Goal: Information Seeking & Learning: Compare options

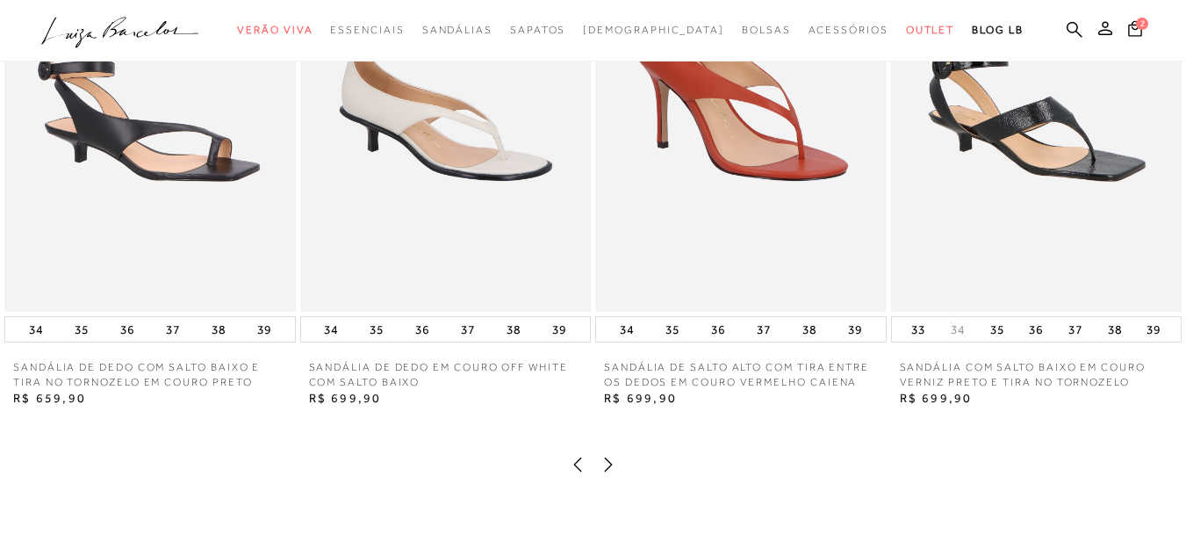
scroll to position [2193, 0]
click at [239, 246] on img at bounding box center [150, 92] width 292 height 436
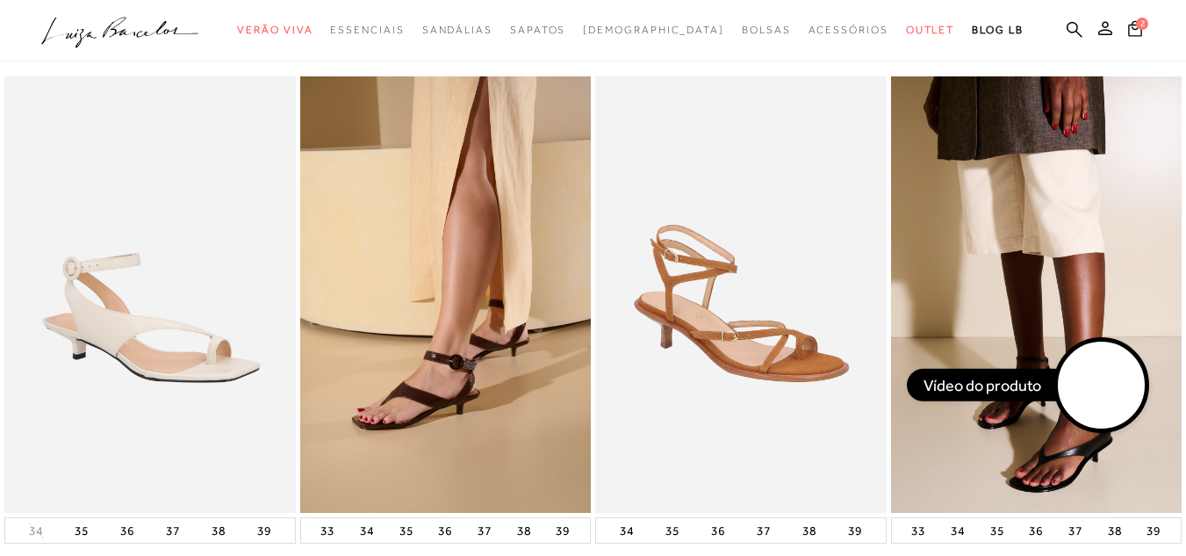
scroll to position [1992, 0]
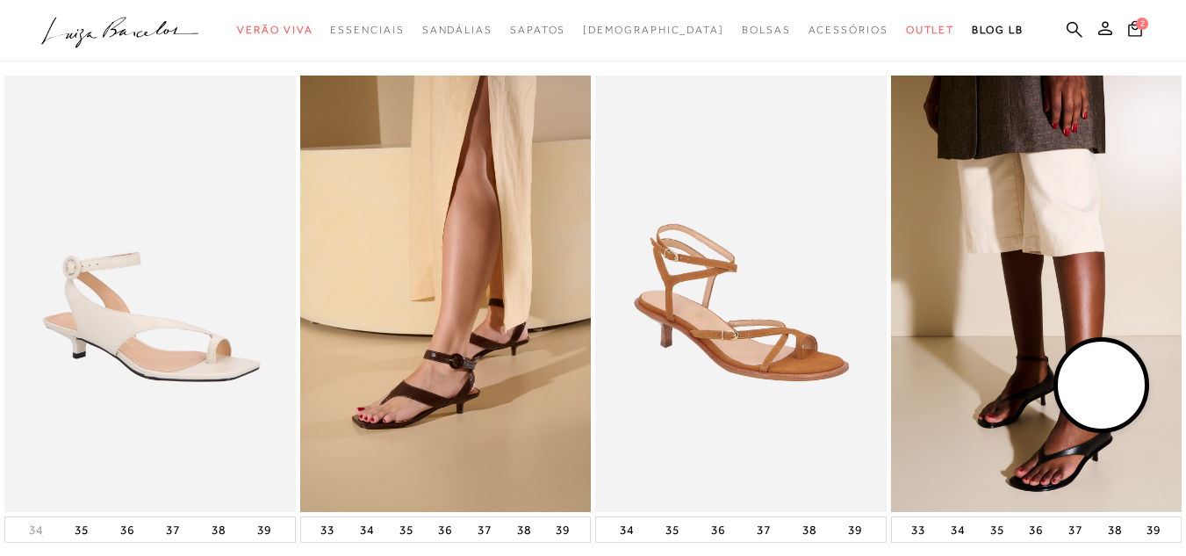
click at [751, 355] on img at bounding box center [741, 294] width 292 height 436
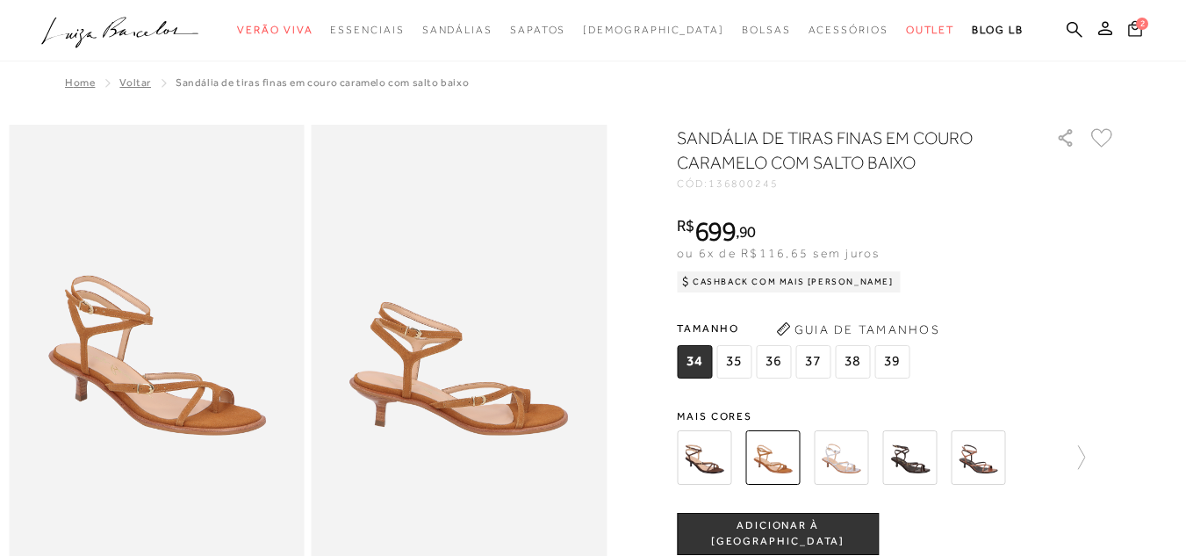
click at [1129, 34] on icon at bounding box center [1136, 28] width 14 height 17
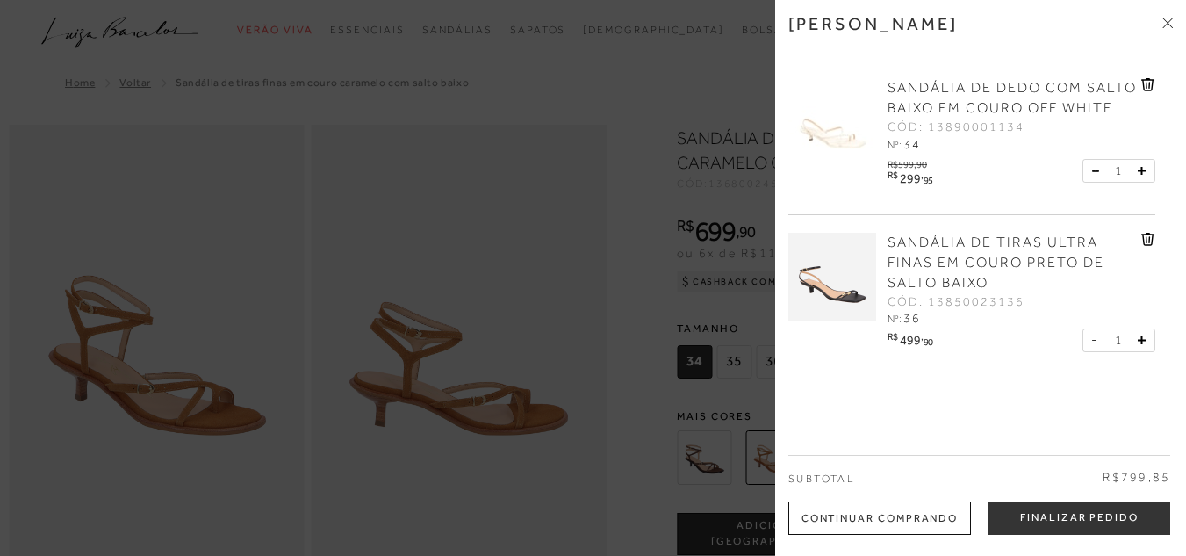
click at [1146, 87] on icon at bounding box center [1147, 85] width 2 height 7
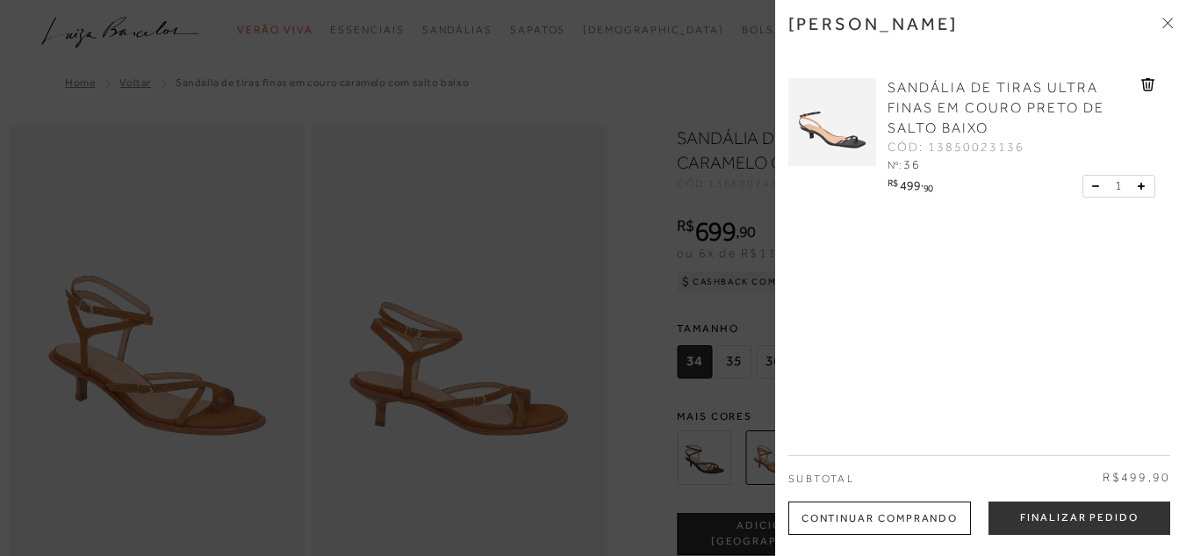
click at [826, 126] on img at bounding box center [833, 122] width 88 height 88
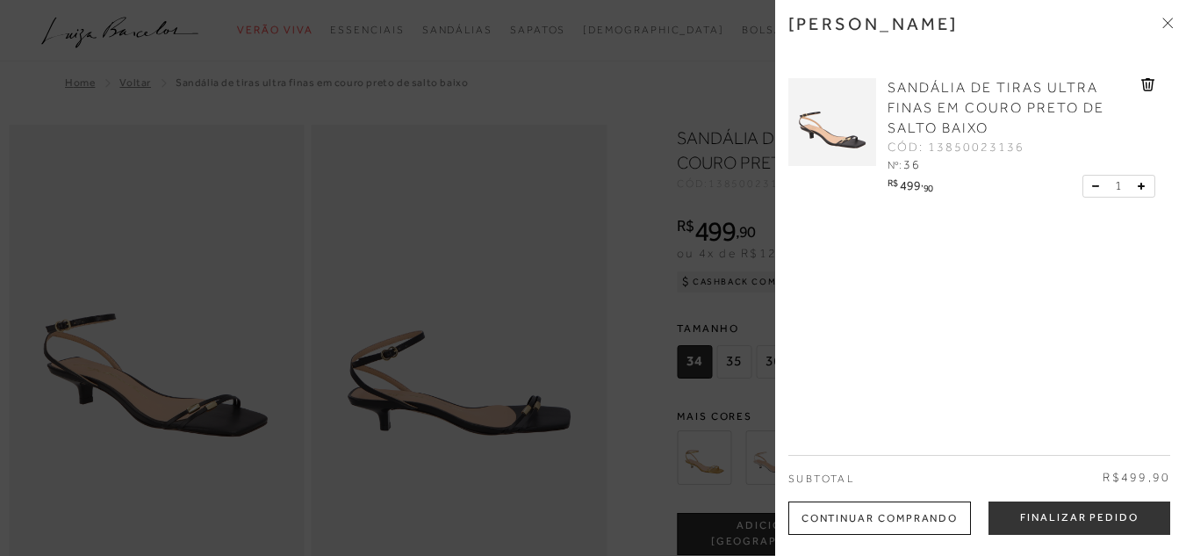
click at [519, 193] on div at bounding box center [593, 278] width 1186 height 556
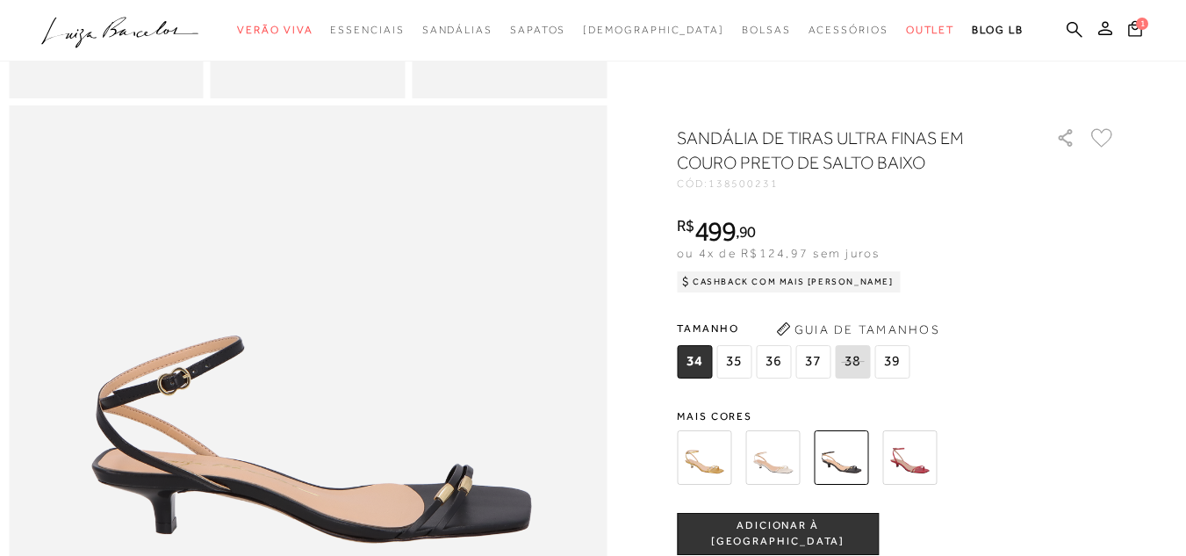
scroll to position [766, 0]
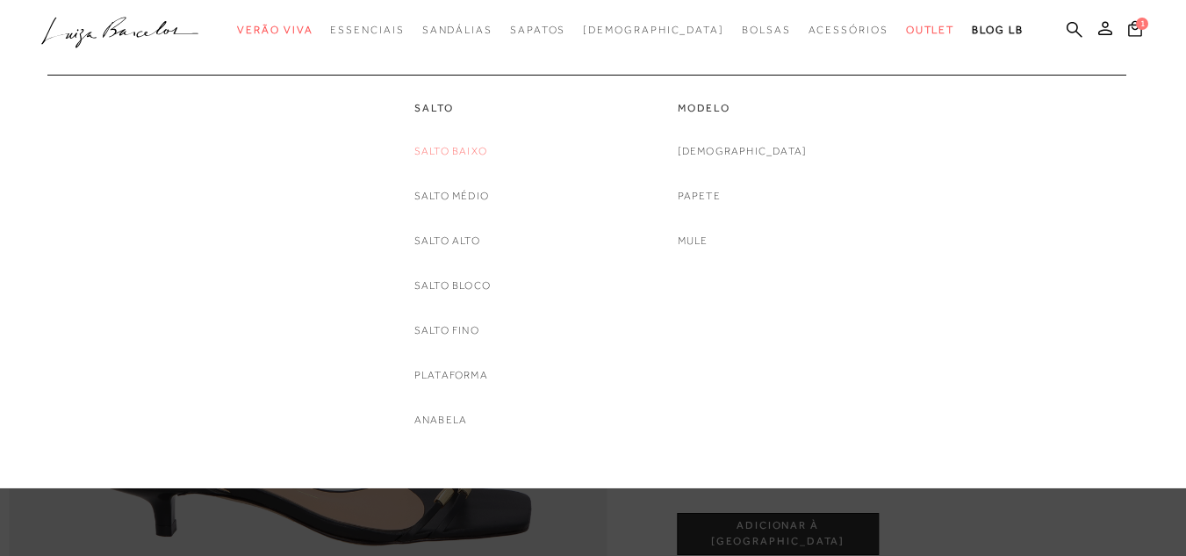
click at [460, 159] on link "Salto Baixo" at bounding box center [451, 151] width 73 height 18
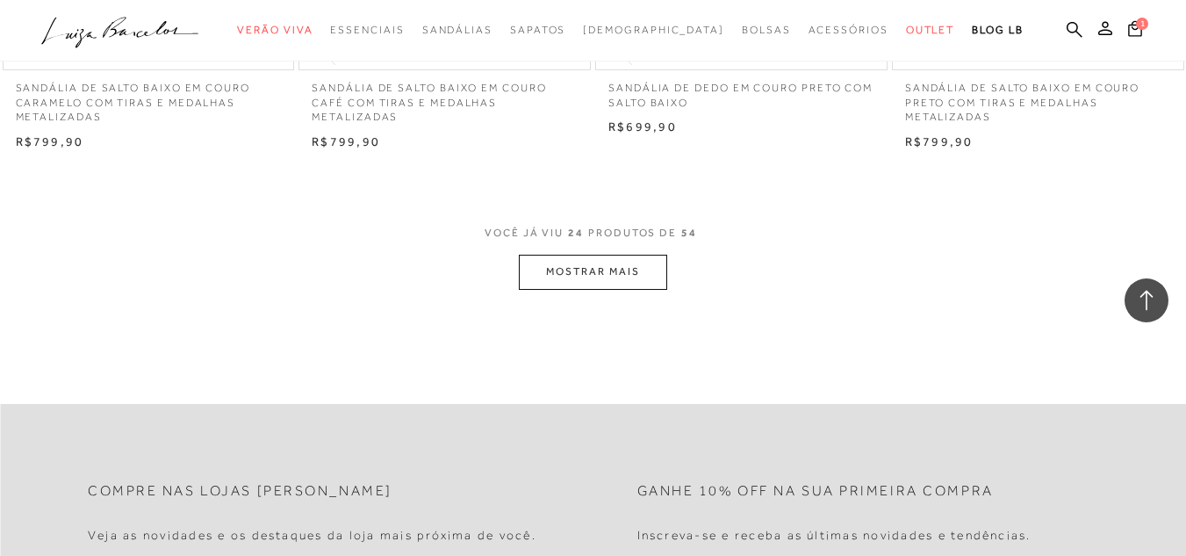
scroll to position [3315, 0]
click at [581, 264] on button "MOSTRAR MAIS" at bounding box center [593, 271] width 148 height 34
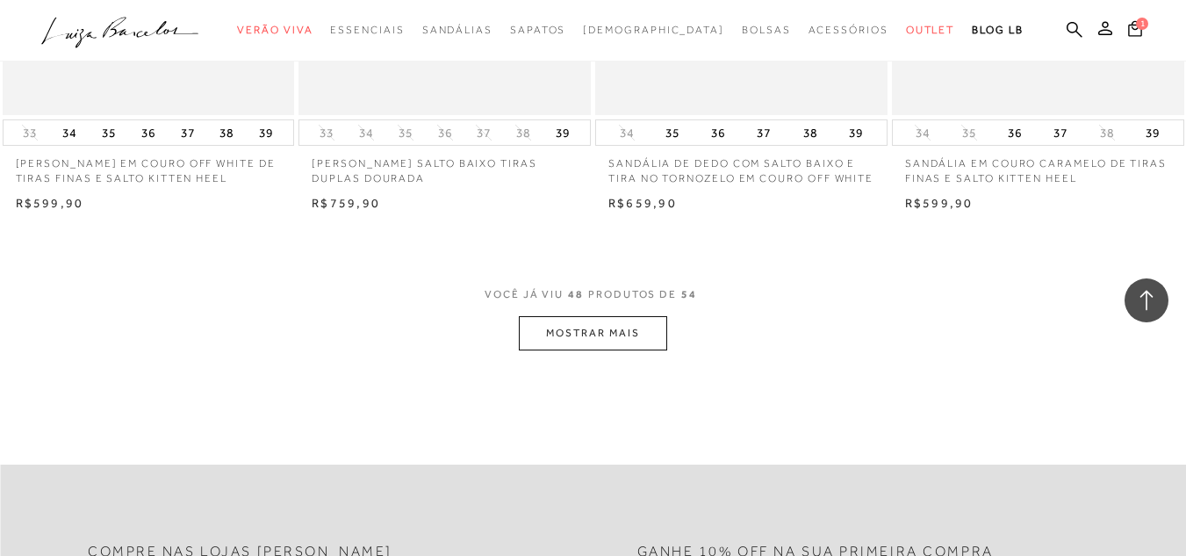
scroll to position [6600, 0]
click at [622, 331] on button "MOSTRAR MAIS" at bounding box center [593, 332] width 148 height 34
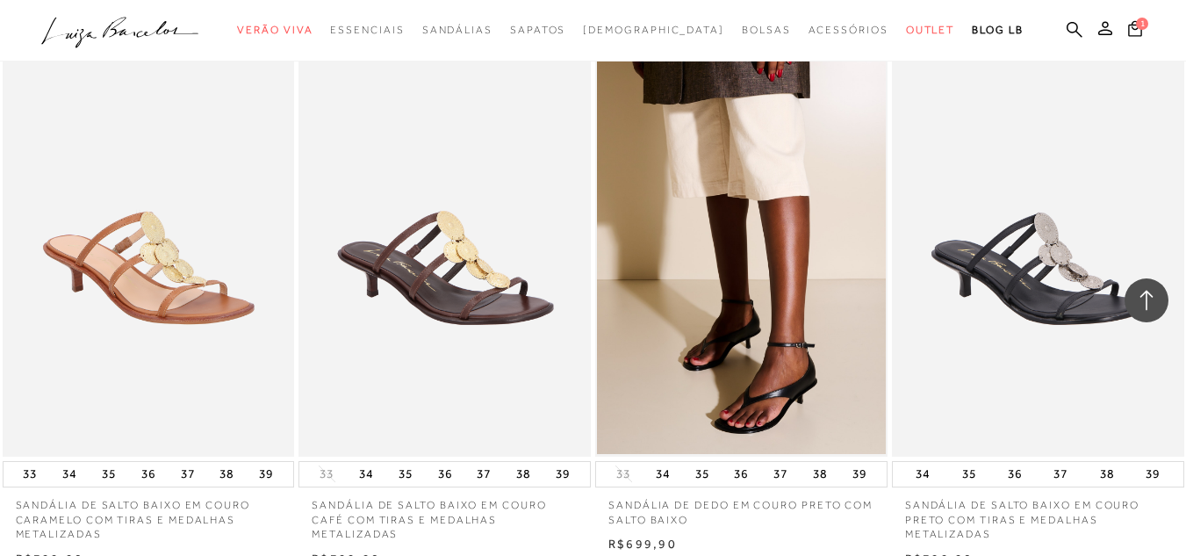
scroll to position [2896, 0]
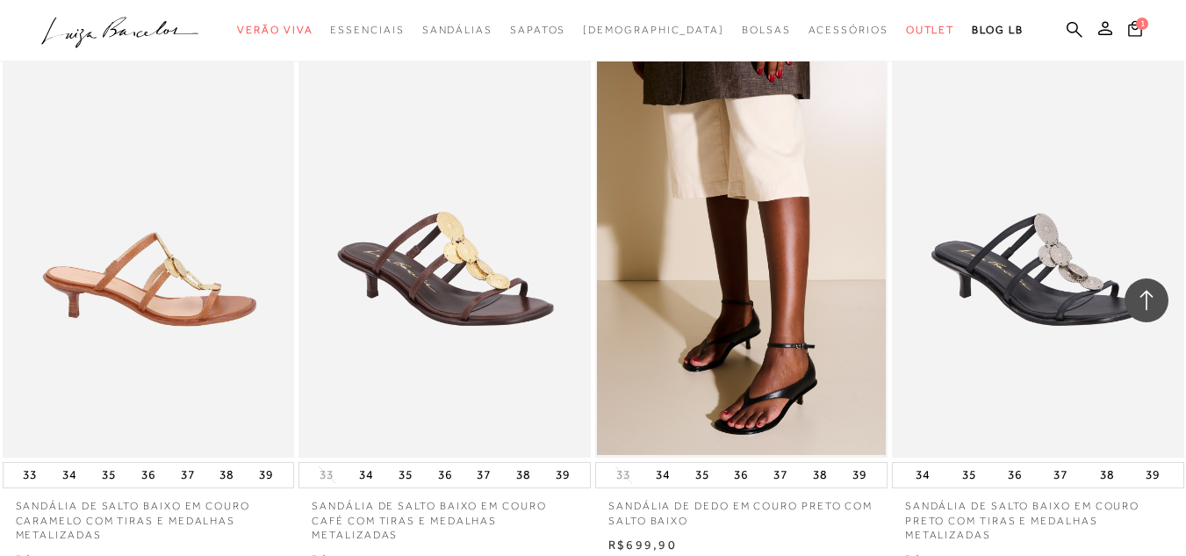
click at [270, 216] on img at bounding box center [149, 238] width 291 height 438
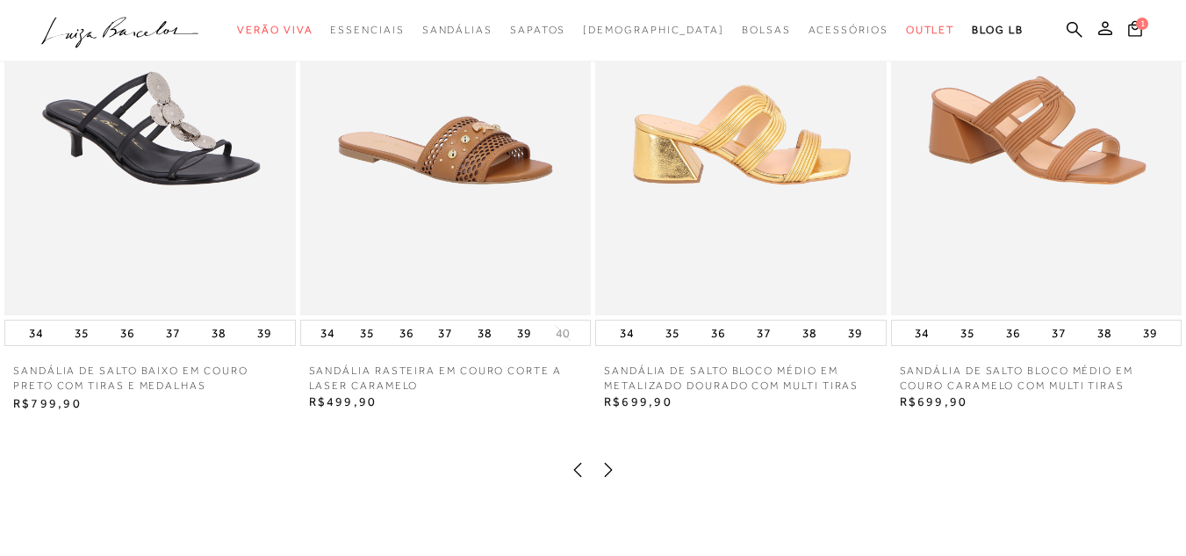
scroll to position [2189, 0]
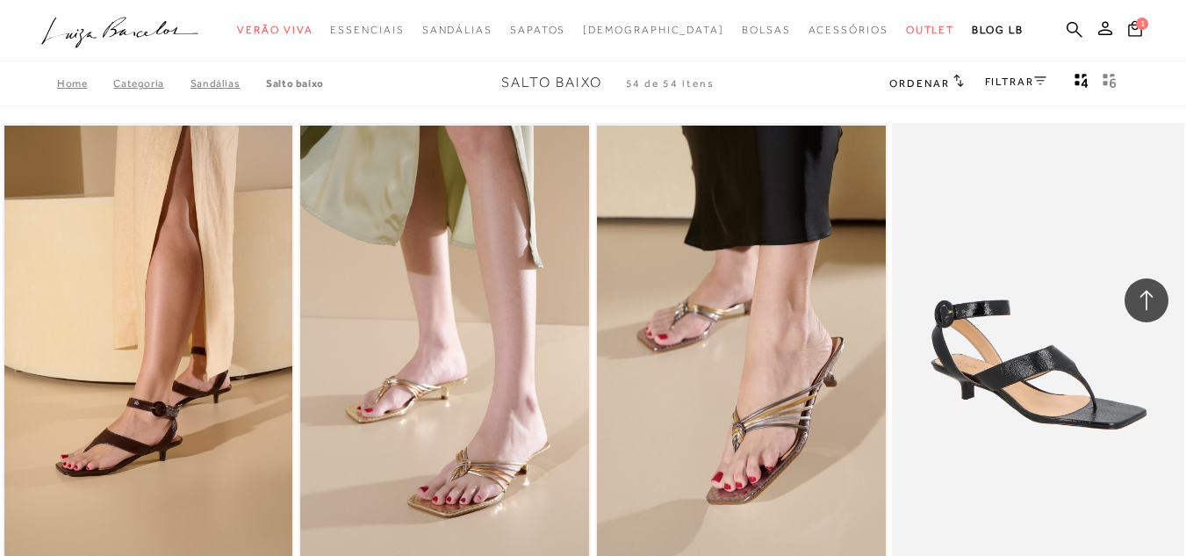
scroll to position [2896, 0]
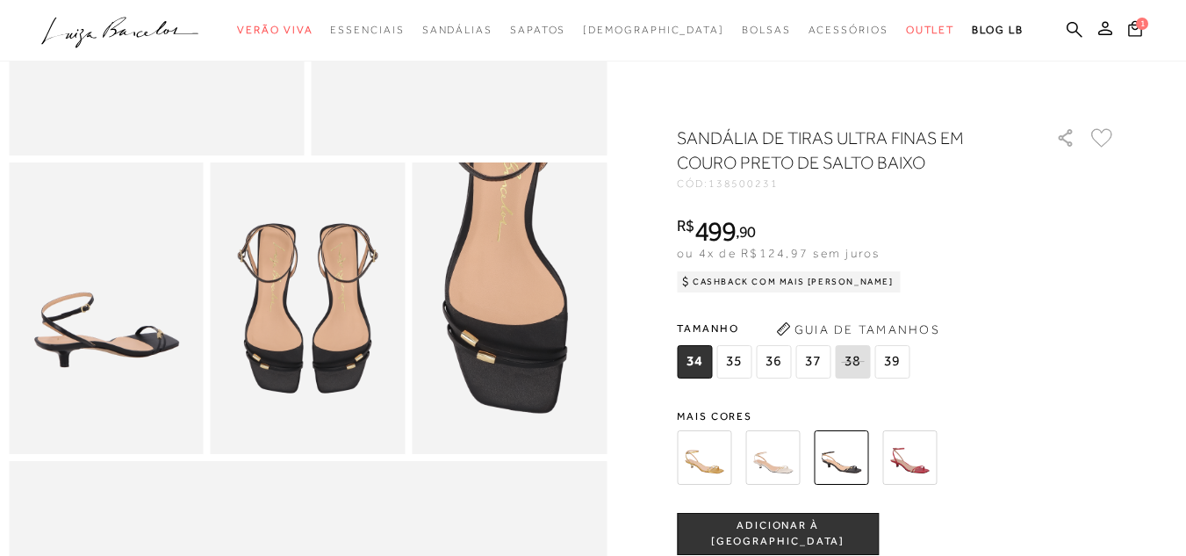
scroll to position [414, 0]
click at [771, 466] on img at bounding box center [773, 457] width 54 height 54
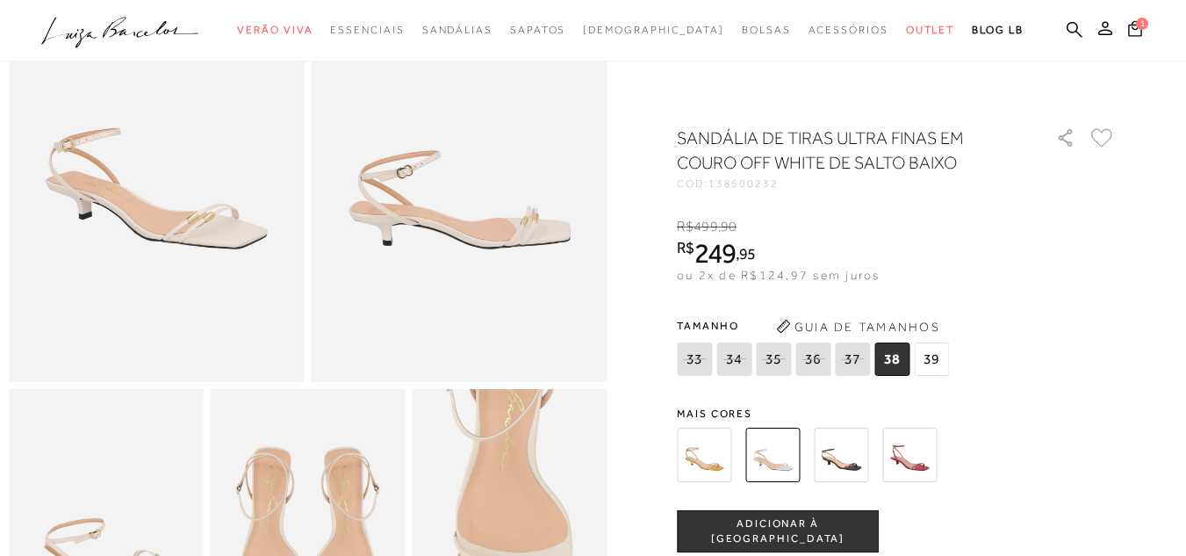
scroll to position [191, 0]
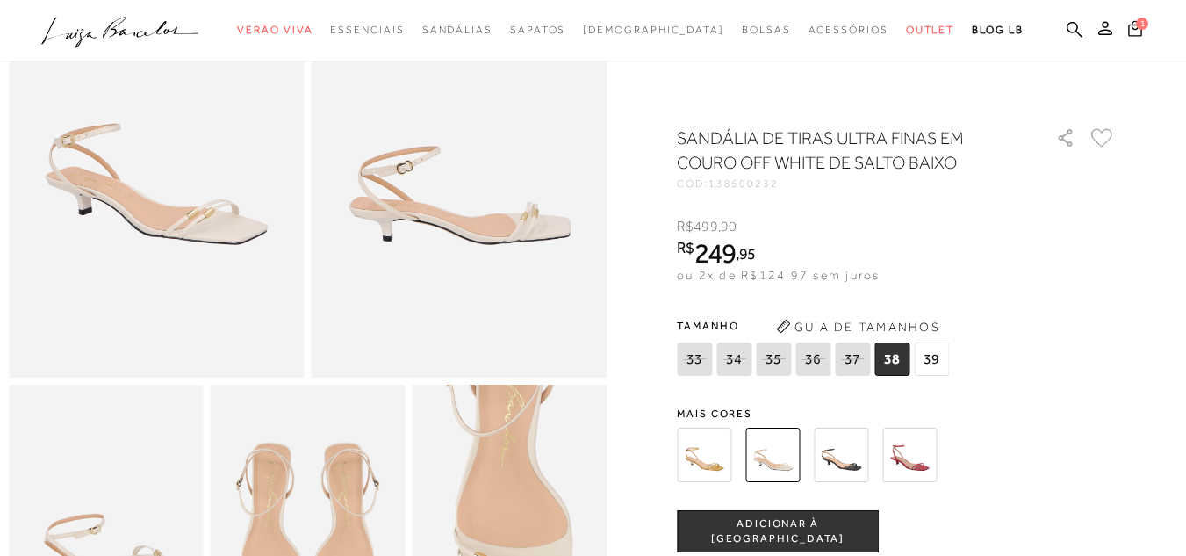
click at [847, 448] on img at bounding box center [841, 455] width 54 height 54
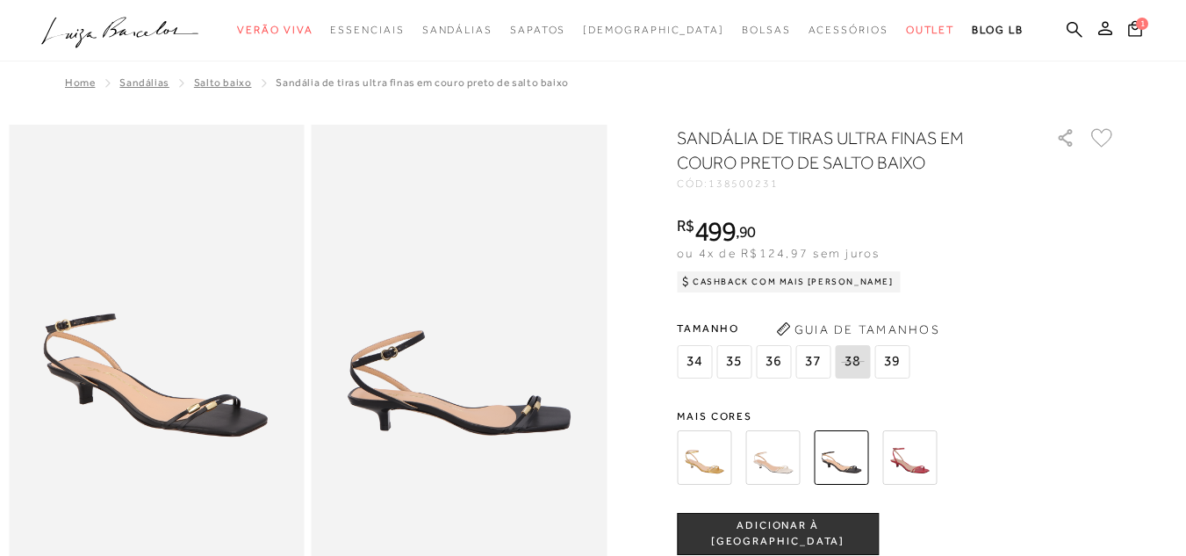
click at [909, 393] on div "SANDÁLIA DE TIRAS ULTRA FINAS EM COURO PRETO DE SALTO BAIXO CÓD: 138500231 × É …" at bounding box center [896, 517] width 439 height 782
click at [920, 455] on img at bounding box center [910, 457] width 54 height 54
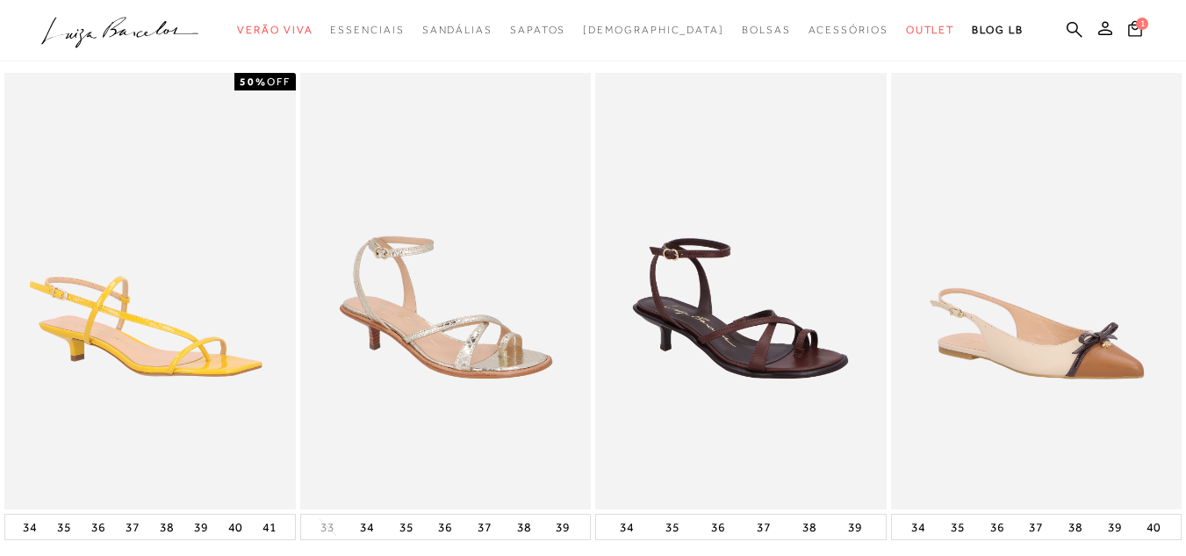
scroll to position [1152, 0]
click at [184, 321] on img at bounding box center [150, 290] width 292 height 436
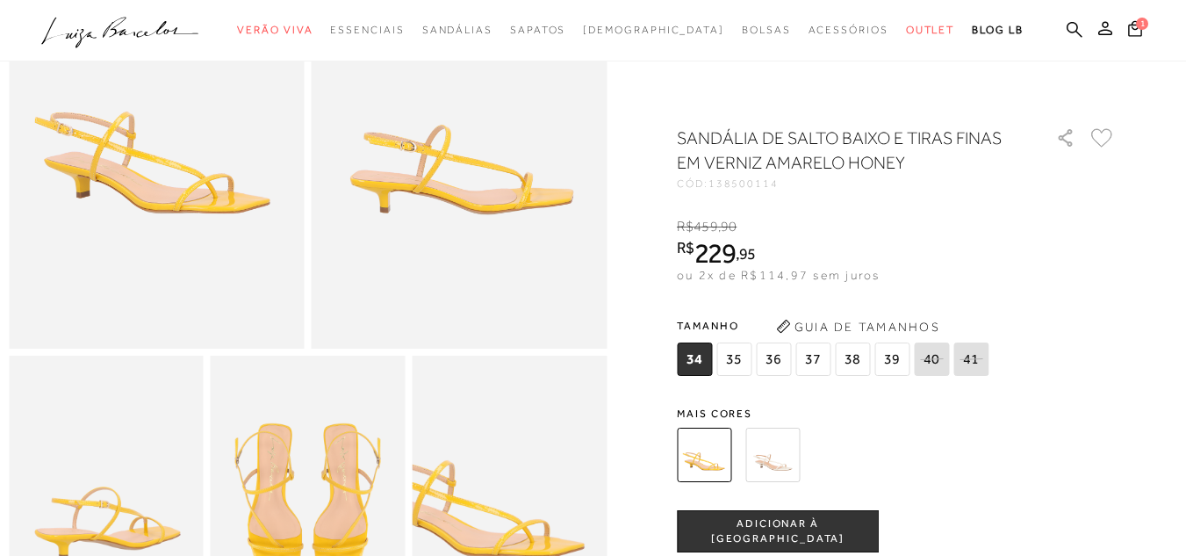
scroll to position [219, 0]
click at [788, 446] on img at bounding box center [773, 455] width 54 height 54
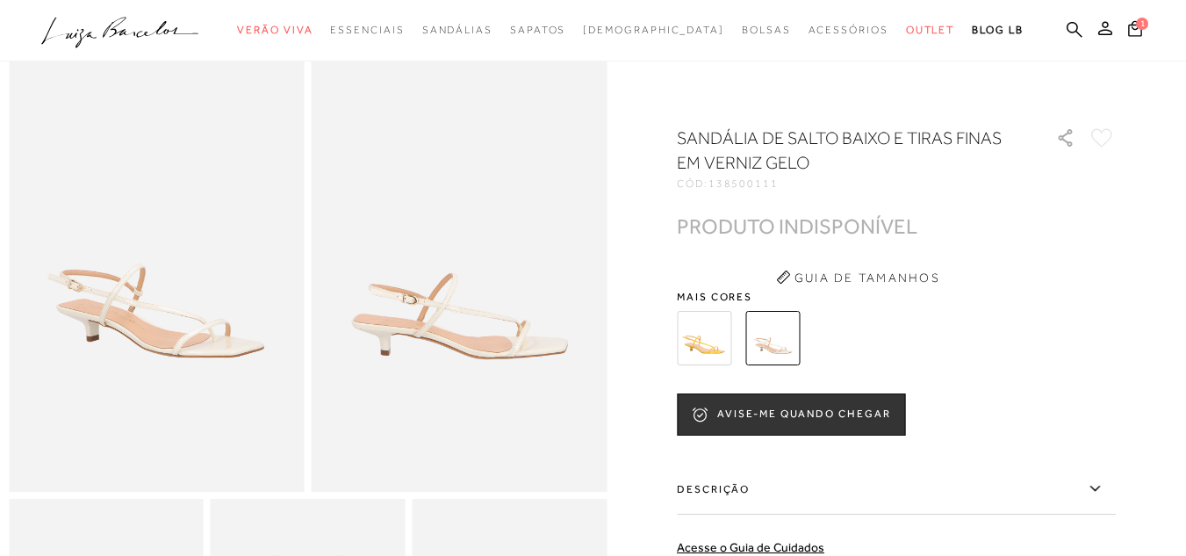
scroll to position [79, 0]
click at [725, 337] on img at bounding box center [704, 338] width 54 height 54
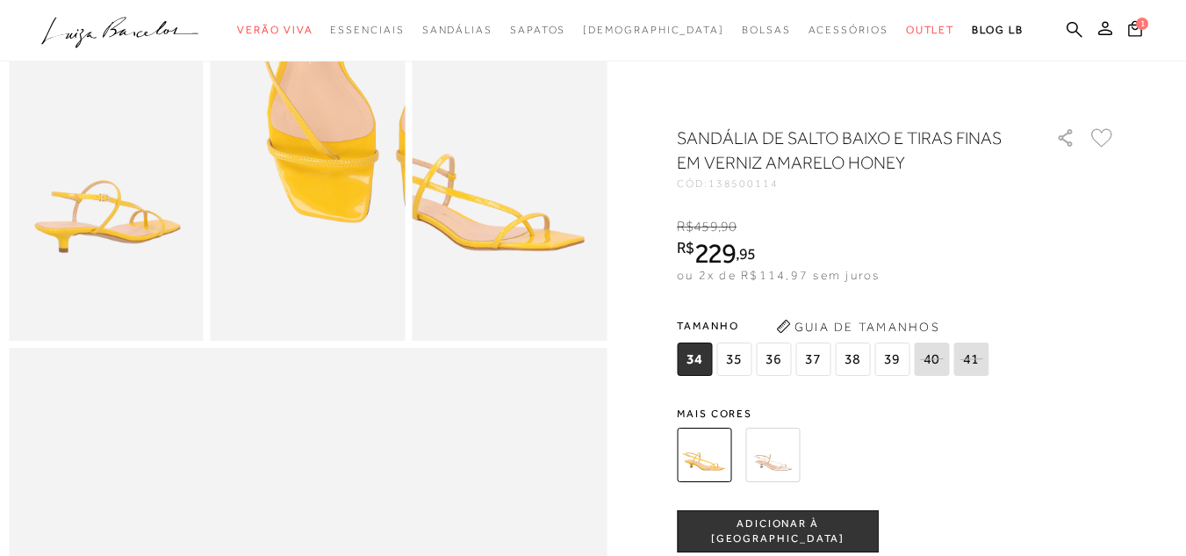
scroll to position [520, 0]
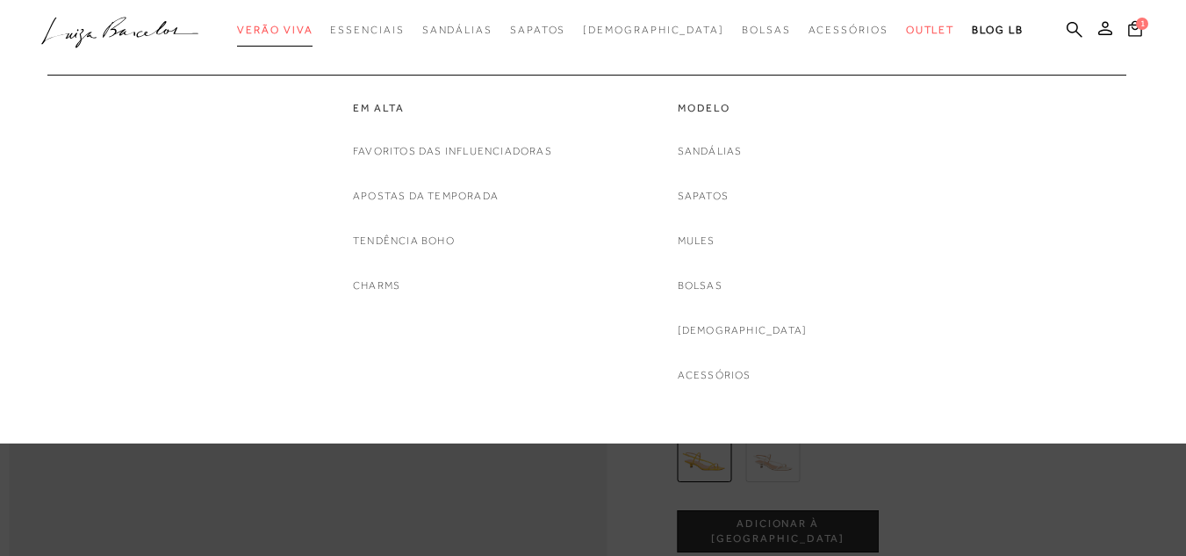
click at [307, 32] on span "Verão Viva" at bounding box center [275, 30] width 76 height 12
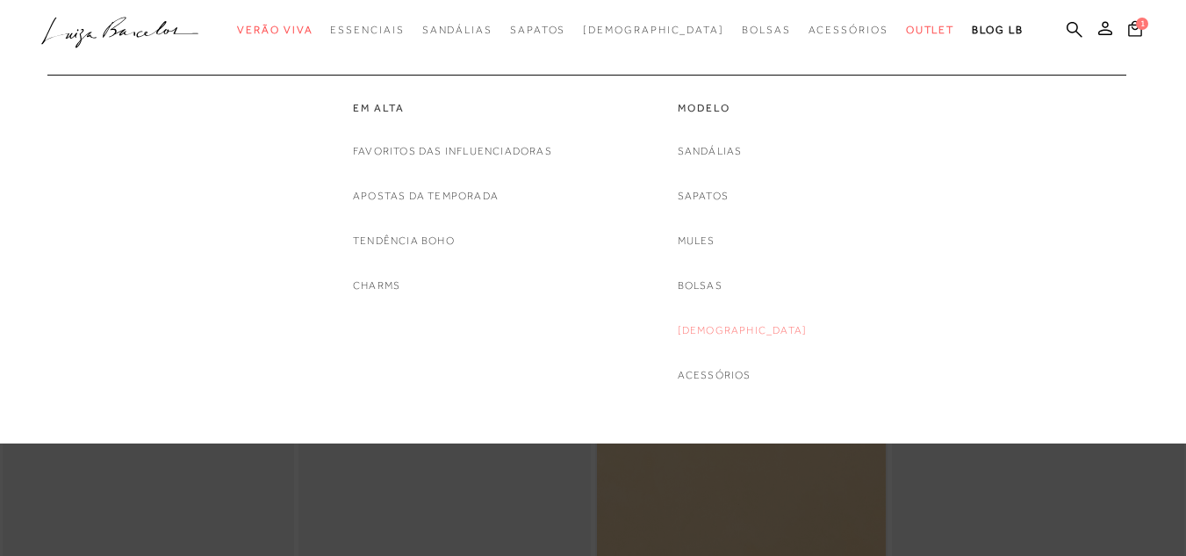
click at [725, 328] on link "[DEMOGRAPHIC_DATA]" at bounding box center [743, 330] width 130 height 18
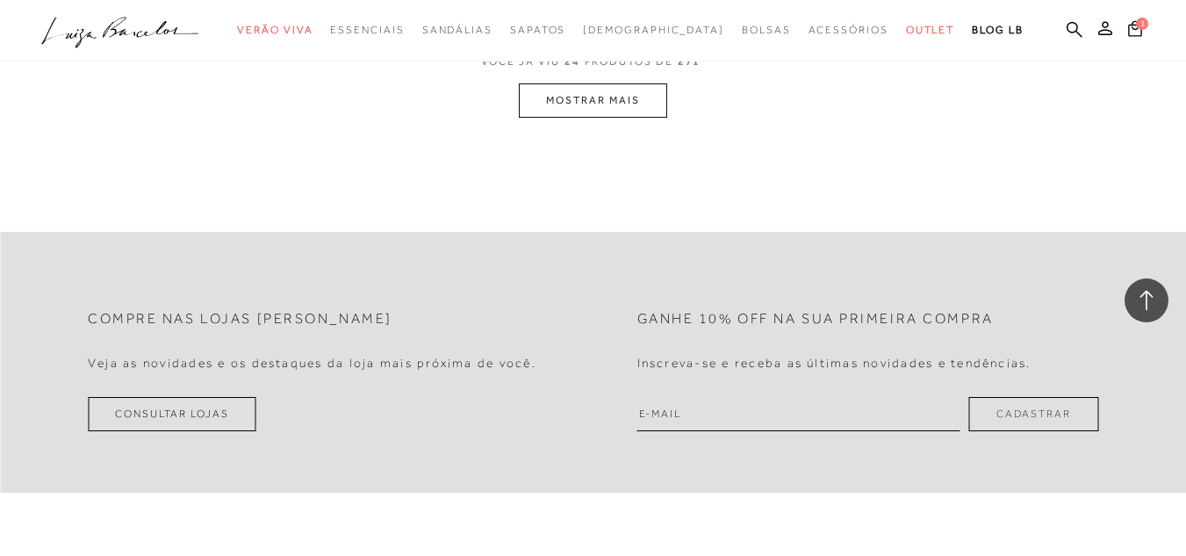
scroll to position [3471, 0]
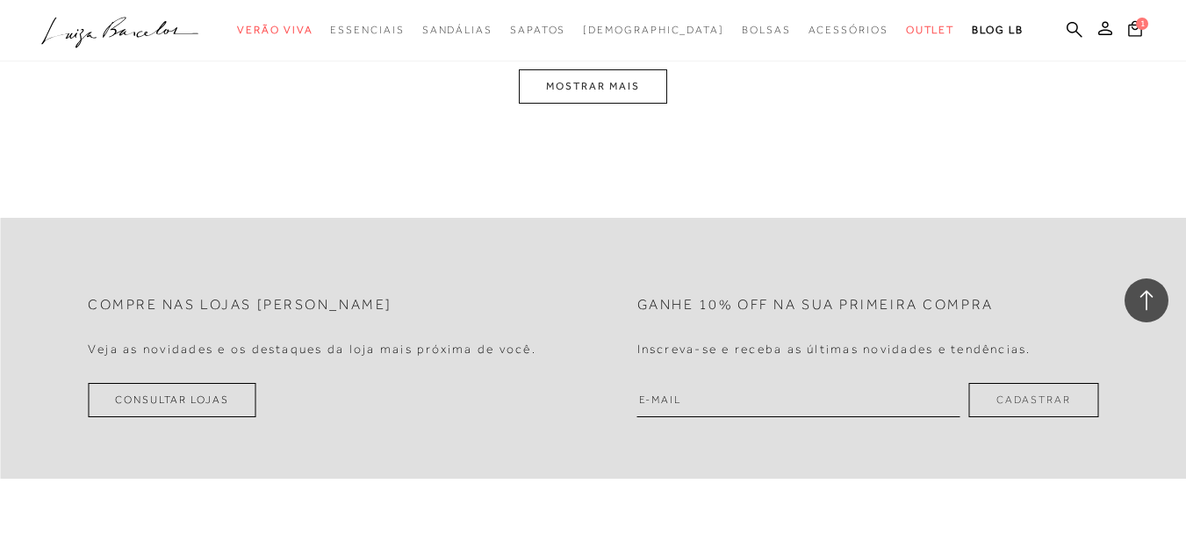
click at [581, 87] on button "MOSTRAR MAIS" at bounding box center [593, 86] width 148 height 34
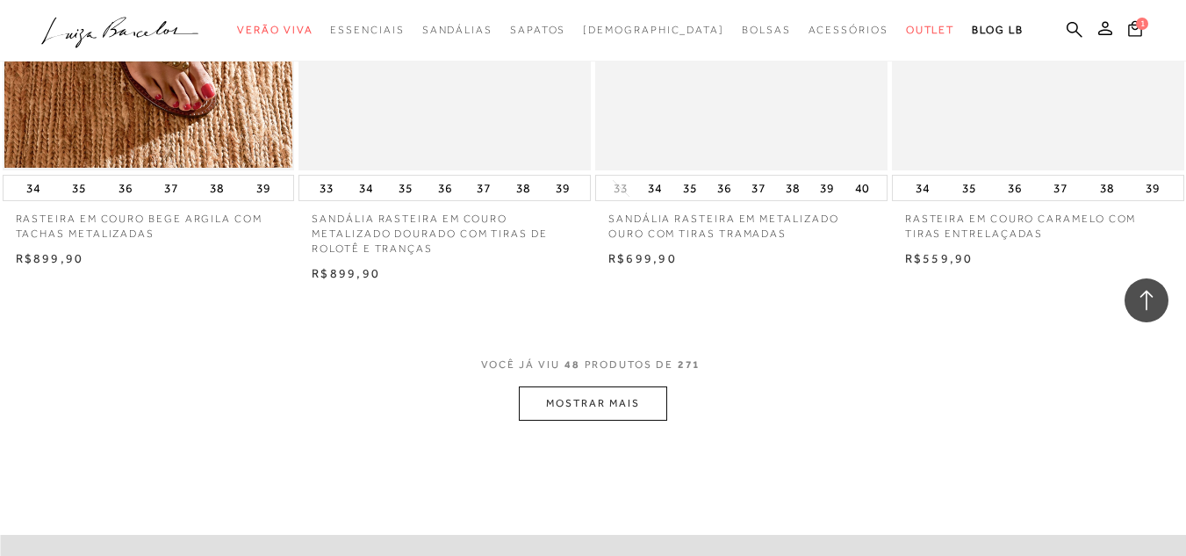
scroll to position [6801, 0]
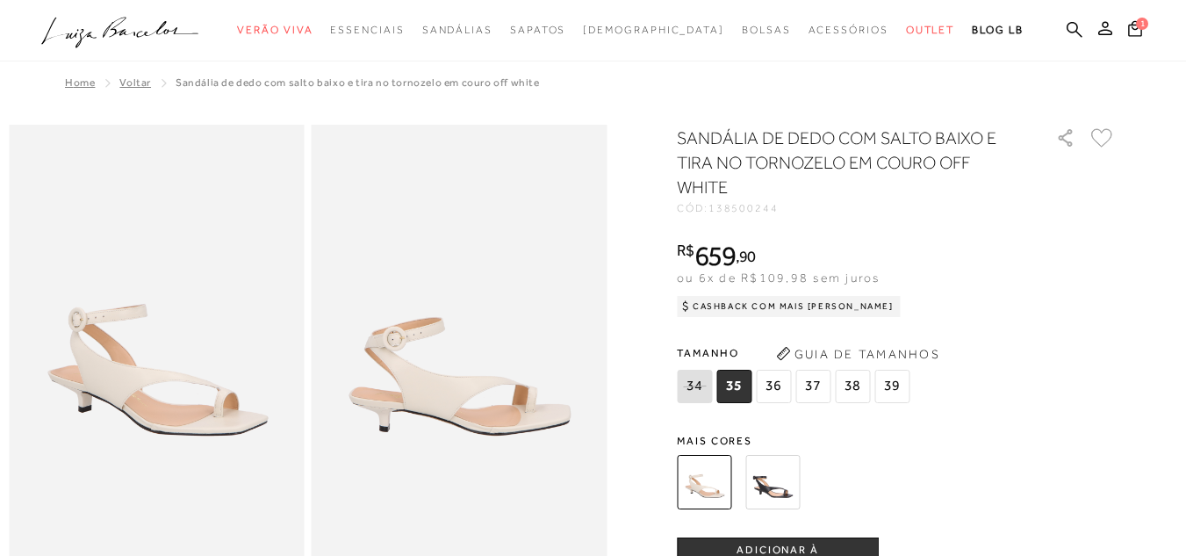
click at [702, 478] on img at bounding box center [704, 482] width 54 height 54
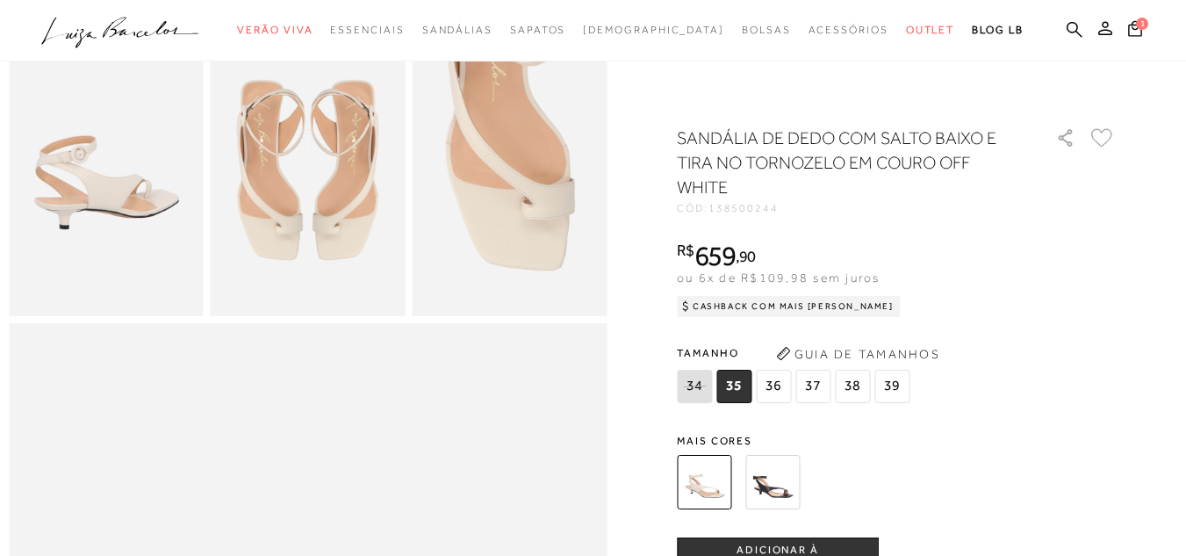
scroll to position [548, 0]
